Goal: Find specific page/section: Find specific page/section

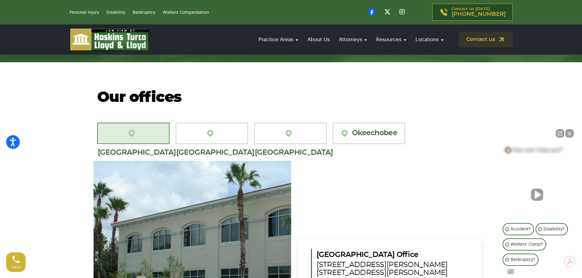
scroll to position [1740, 0]
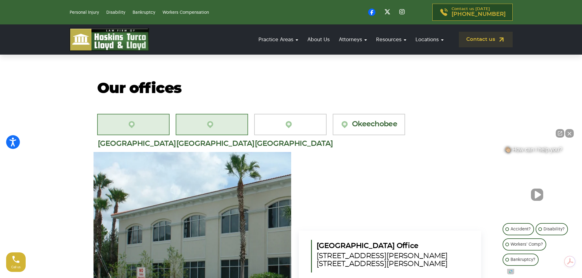
click at [222, 117] on link "[GEOGRAPHIC_DATA][PERSON_NAME]" at bounding box center [212, 124] width 72 height 21
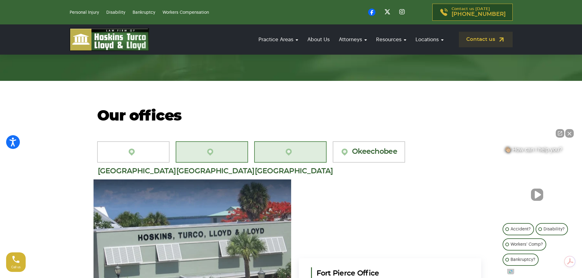
scroll to position [1709, 0]
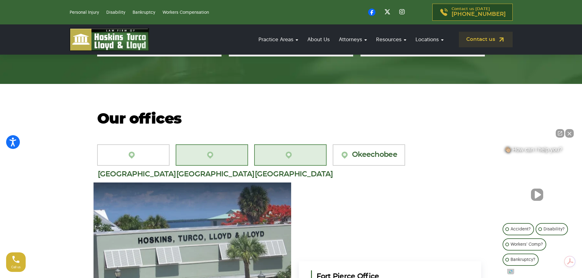
click at [275, 144] on link "[GEOGRAPHIC_DATA]" at bounding box center [290, 154] width 72 height 21
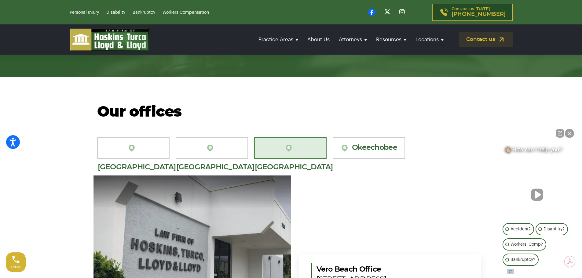
scroll to position [1679, 0]
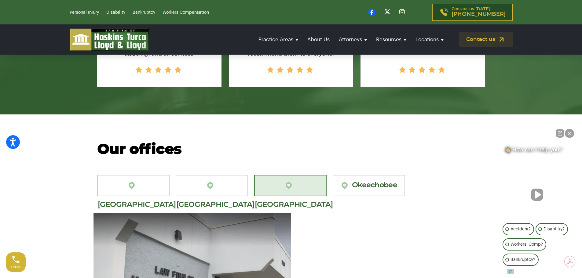
click at [203, 155] on div "Our offices [GEOGRAPHIC_DATA][PERSON_NAME] [GEOGRAPHIC_DATA][PERSON_NAME] [GEOG…" at bounding box center [290, 255] width 403 height 226
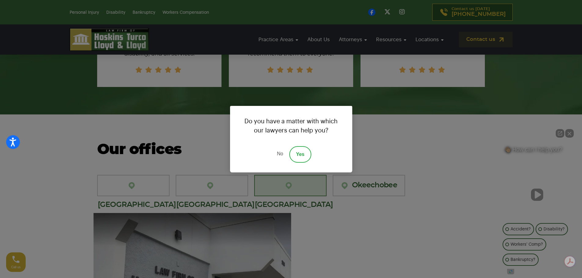
click at [277, 152] on link "No" at bounding box center [279, 154] width 18 height 16
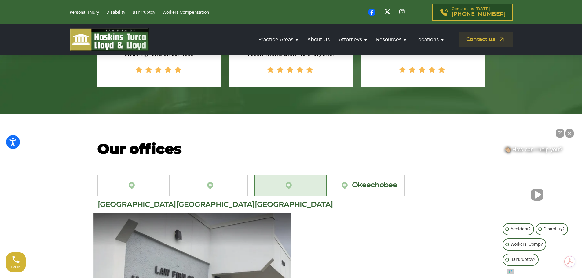
click at [100, 158] on div "Our offices [GEOGRAPHIC_DATA][PERSON_NAME] [GEOGRAPHIC_DATA][PERSON_NAME] [GEOG…" at bounding box center [290, 255] width 403 height 226
click at [124, 181] on link "[GEOGRAPHIC_DATA][PERSON_NAME]" at bounding box center [133, 185] width 72 height 21
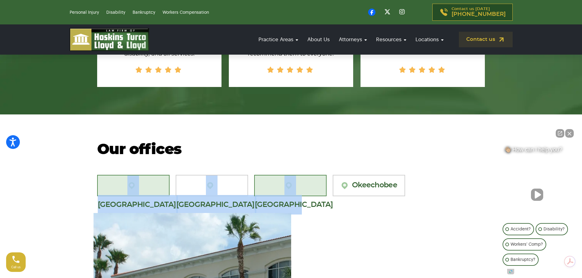
drag, startPoint x: 103, startPoint y: 154, endPoint x: 320, endPoint y: 177, distance: 218.3
click at [320, 177] on div "Our offices [GEOGRAPHIC_DATA][PERSON_NAME] [GEOGRAPHIC_DATA][PERSON_NAME] [GEOG…" at bounding box center [290, 255] width 403 height 226
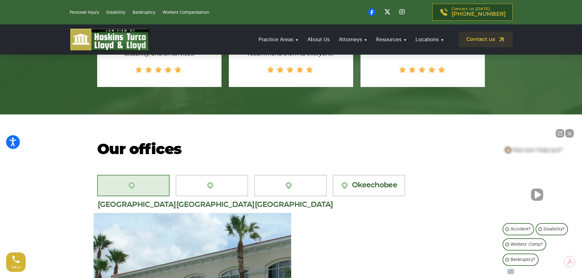
click at [100, 142] on h2 "Our offices" at bounding box center [291, 150] width 388 height 16
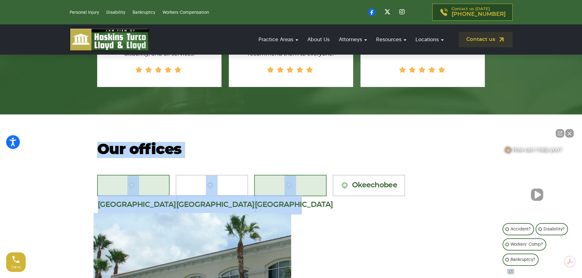
drag, startPoint x: 92, startPoint y: 136, endPoint x: 319, endPoint y: 184, distance: 231.6
click at [319, 184] on div "Our offices [GEOGRAPHIC_DATA][PERSON_NAME] [GEOGRAPHIC_DATA][PERSON_NAME] [GEOG…" at bounding box center [290, 255] width 403 height 226
copy div "Our offices [GEOGRAPHIC_DATA] [GEOGRAPHIC_DATA][PERSON_NAME]"
click at [275, 152] on div "Our offices [GEOGRAPHIC_DATA][PERSON_NAME] [GEOGRAPHIC_DATA][PERSON_NAME] [GEOG…" at bounding box center [290, 255] width 403 height 226
